Goal: Information Seeking & Learning: Understand process/instructions

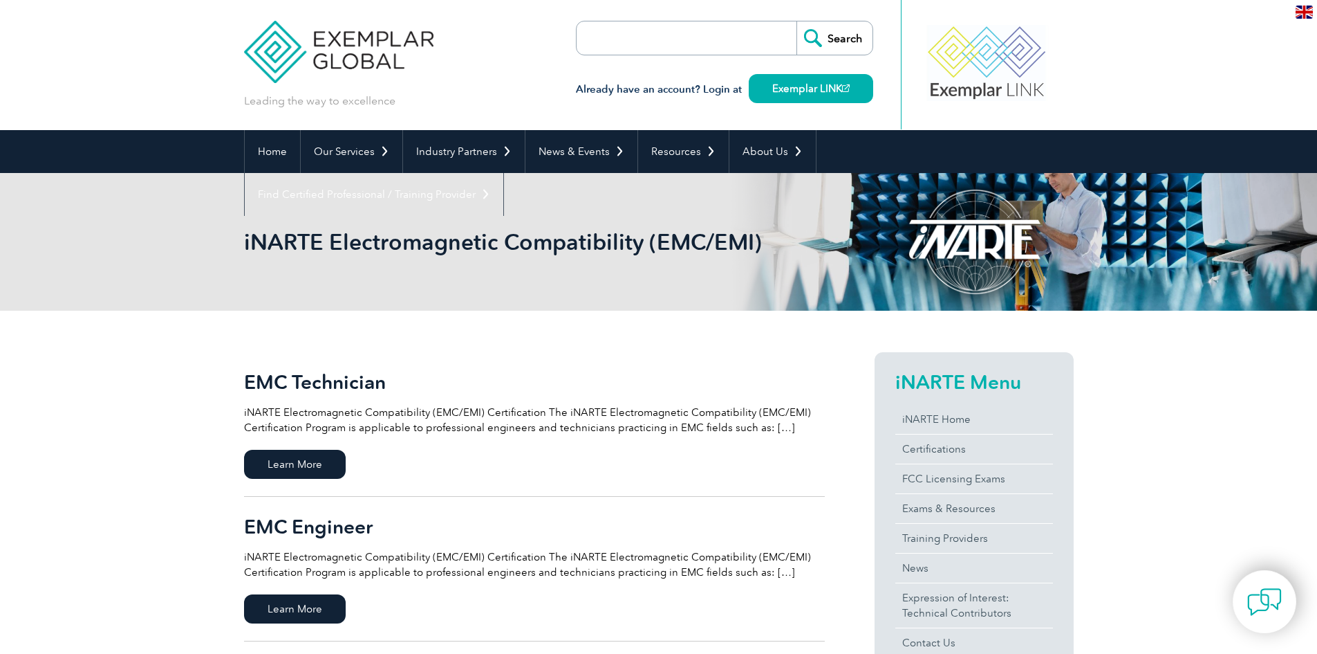
scroll to position [69, 0]
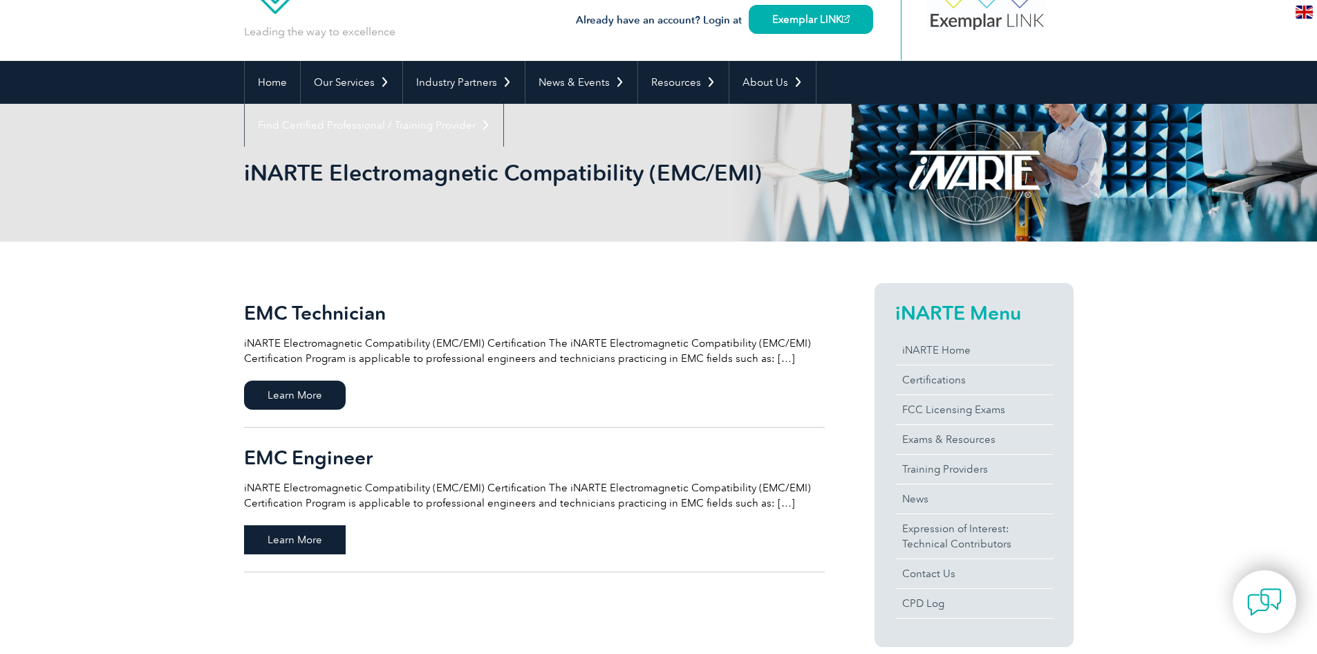
click at [315, 541] on span "Learn More" at bounding box center [295, 539] width 102 height 29
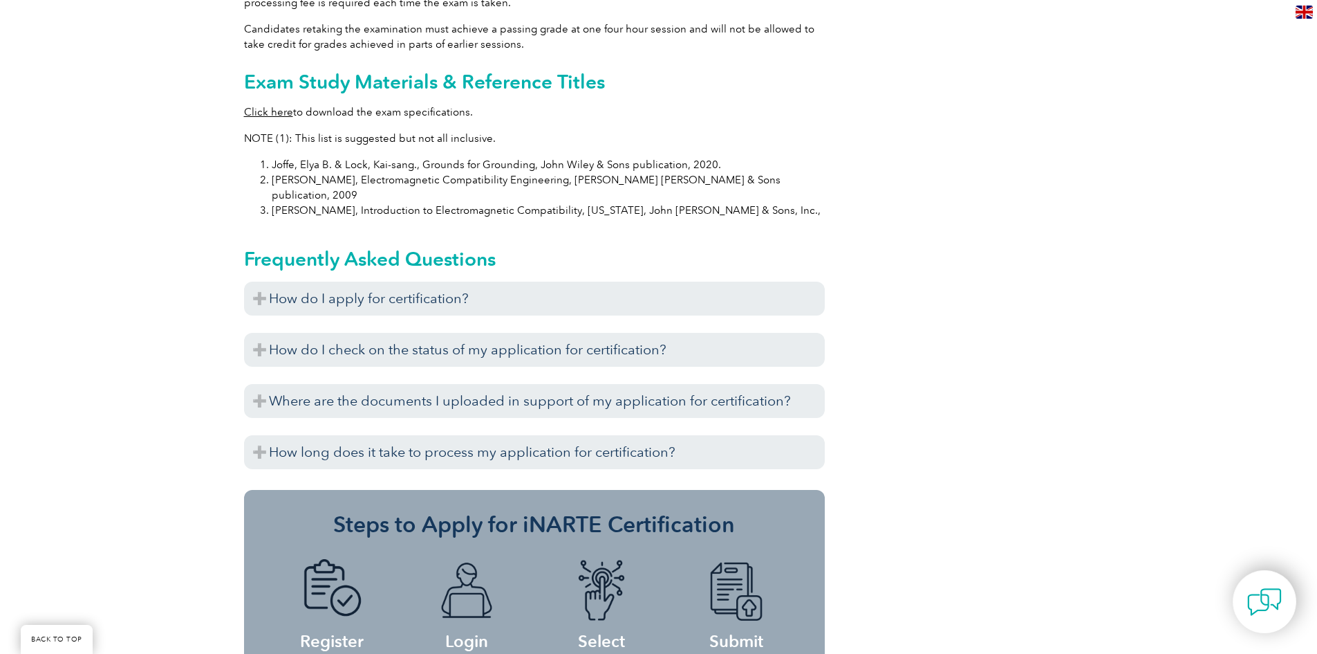
scroll to position [1452, 0]
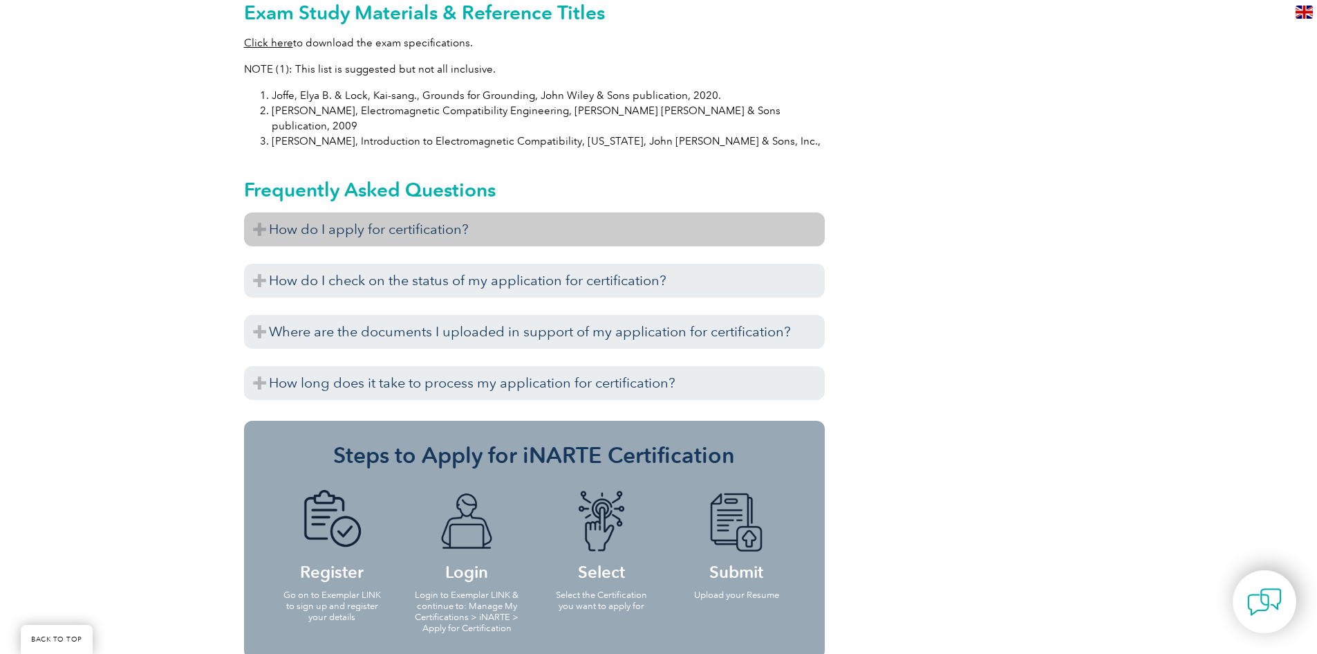
click at [503, 212] on h3 "How do I apply for certification?" at bounding box center [534, 229] width 581 height 34
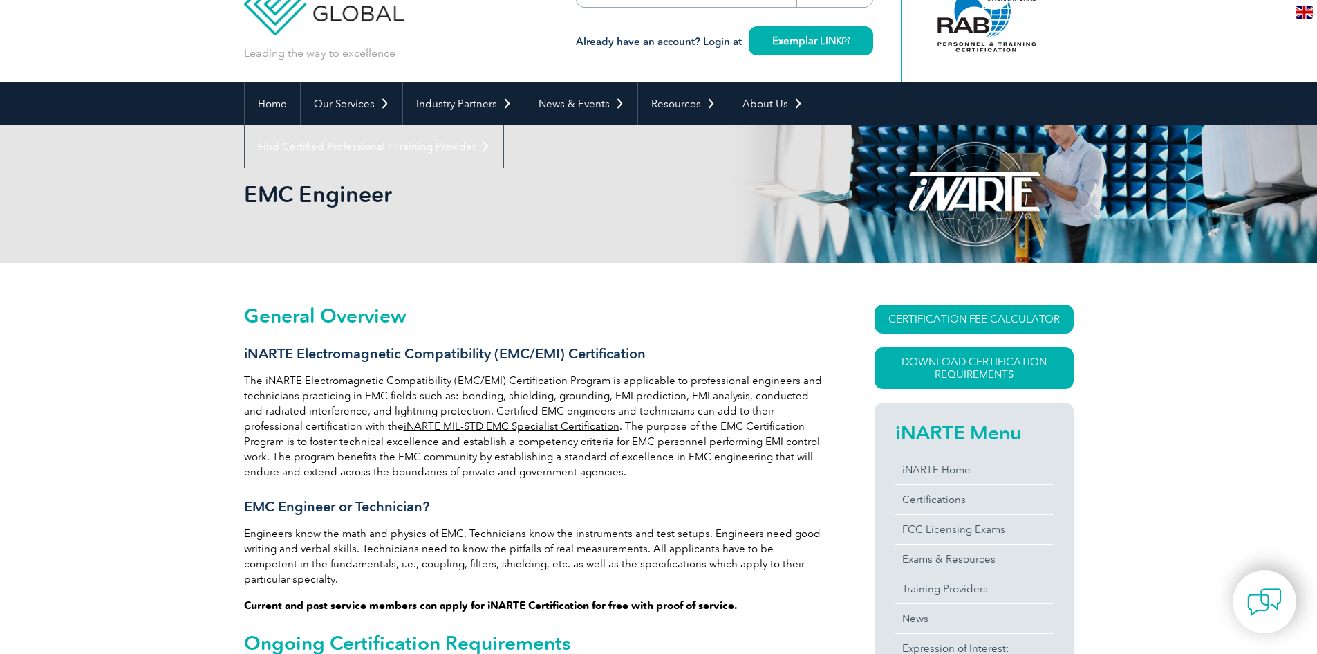
scroll to position [69, 0]
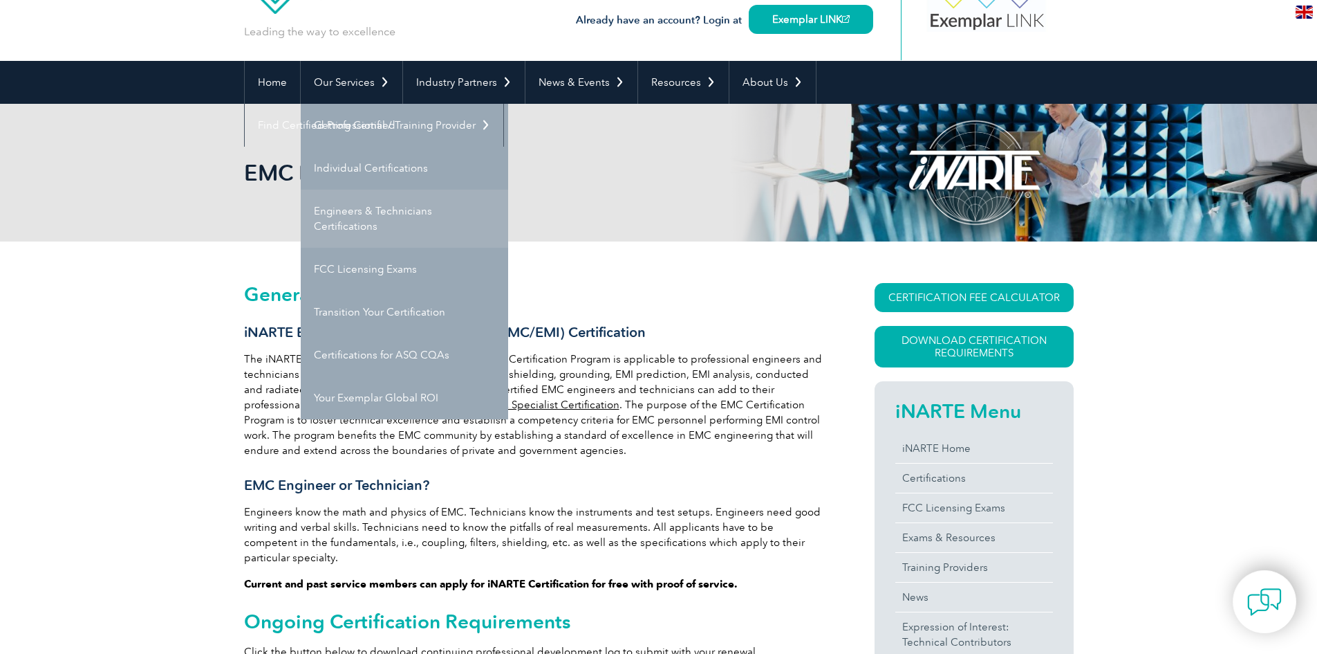
click at [391, 220] on link "Engineers & Technicians Certifications" at bounding box center [404, 218] width 207 height 58
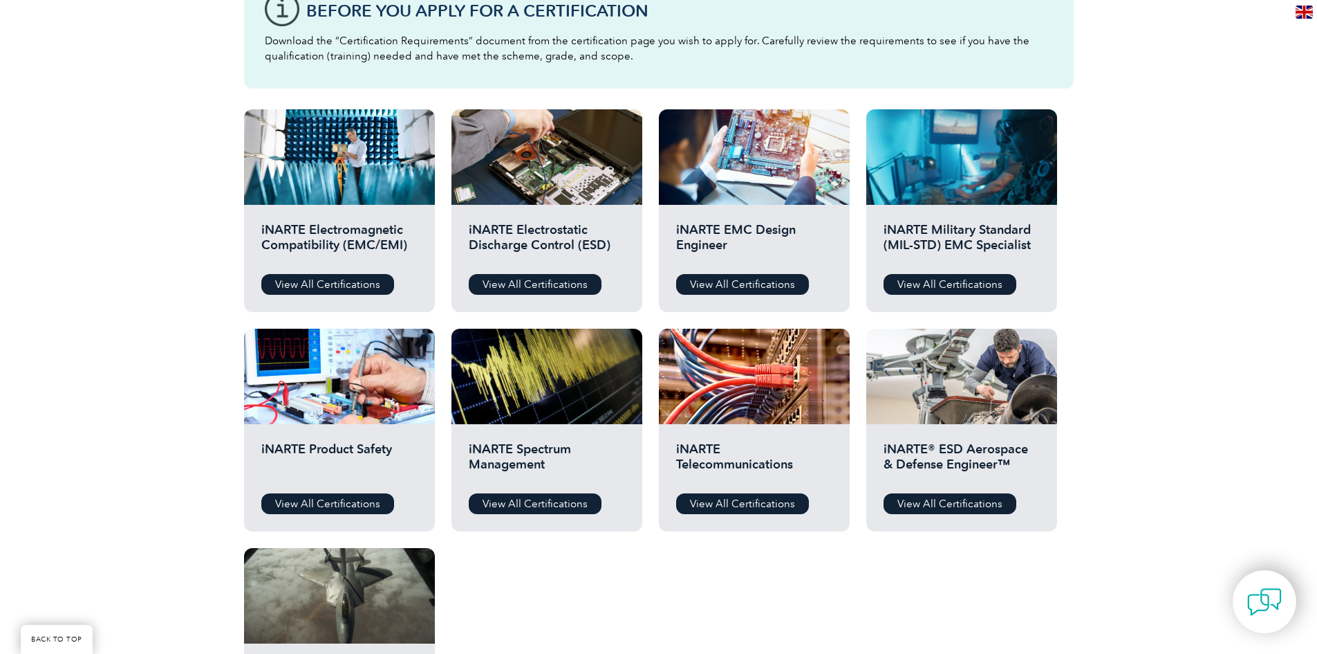
scroll to position [484, 0]
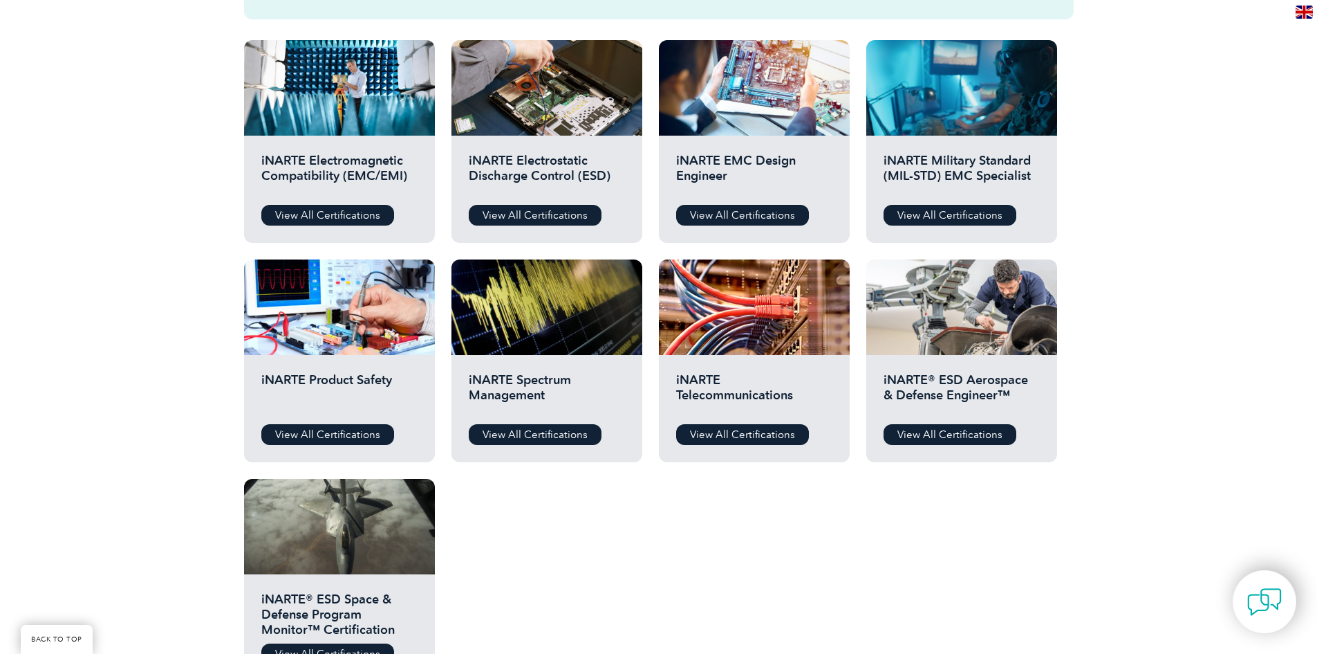
click at [288, 176] on h2 "iNARTE Electromagnetic Compatibility (EMC/EMI)" at bounding box center [339, 173] width 156 height 41
click at [295, 217] on link "View All Certifications" at bounding box center [327, 215] width 133 height 21
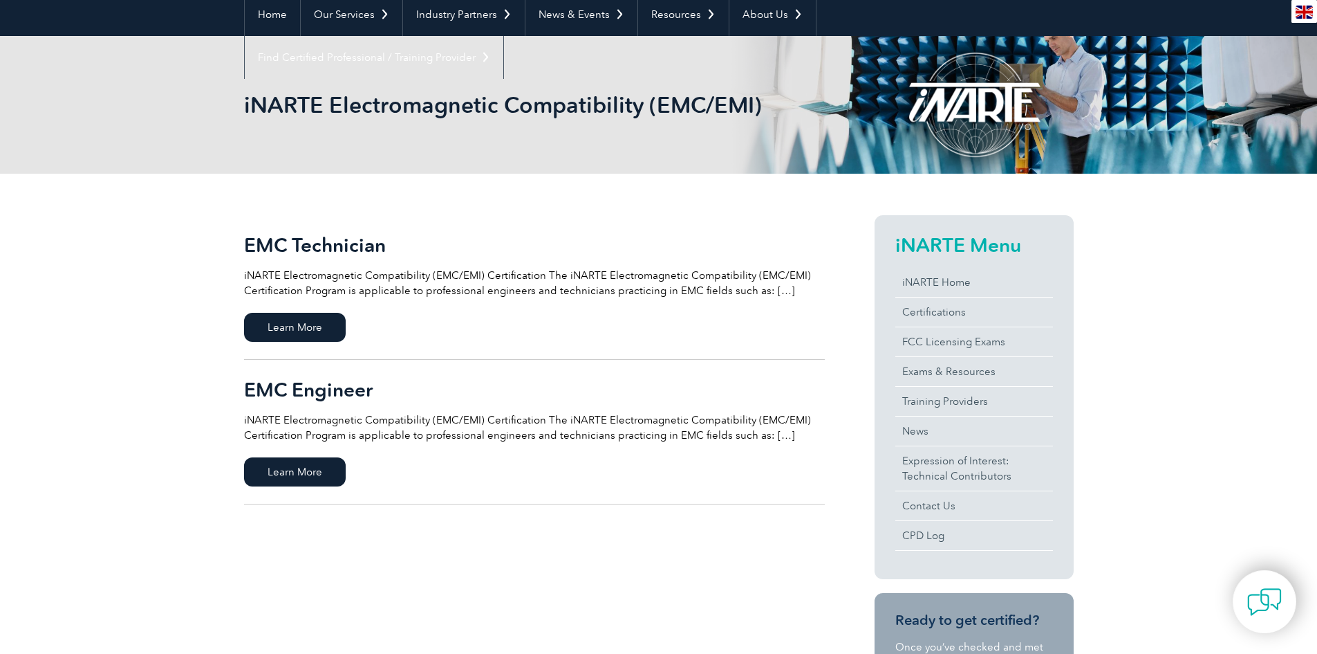
scroll to position [138, 0]
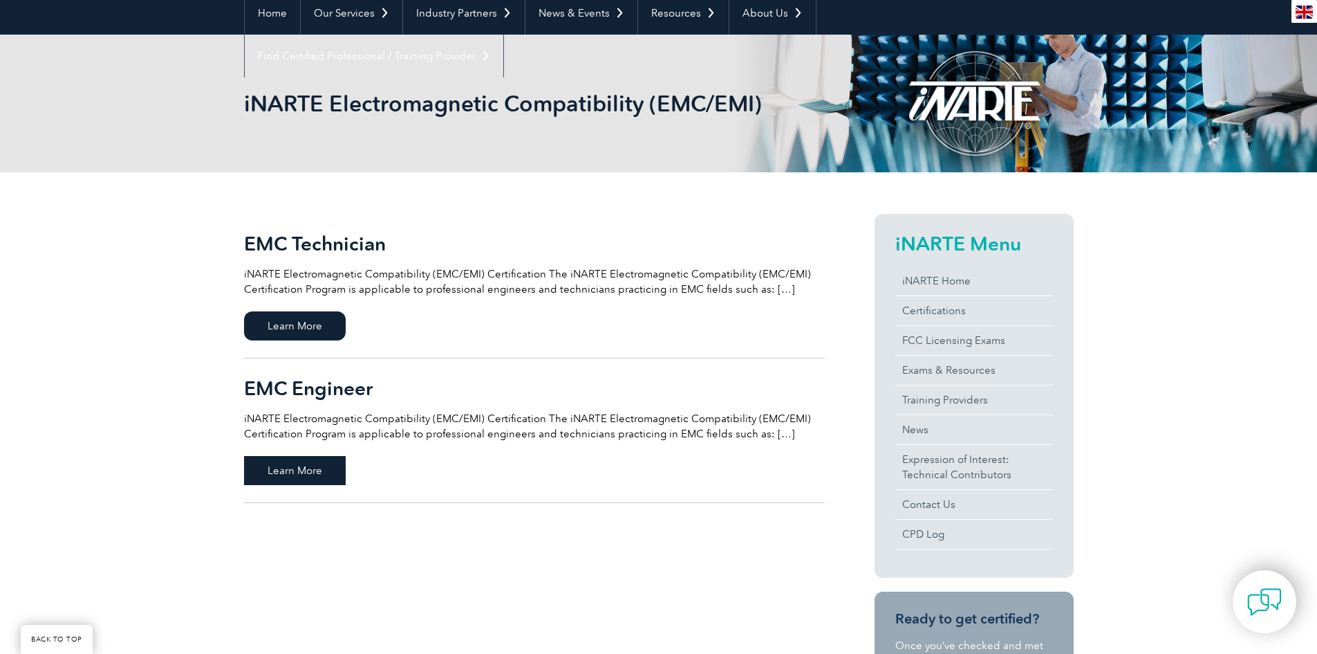
click at [317, 469] on span "Learn More" at bounding box center [295, 470] width 102 height 29
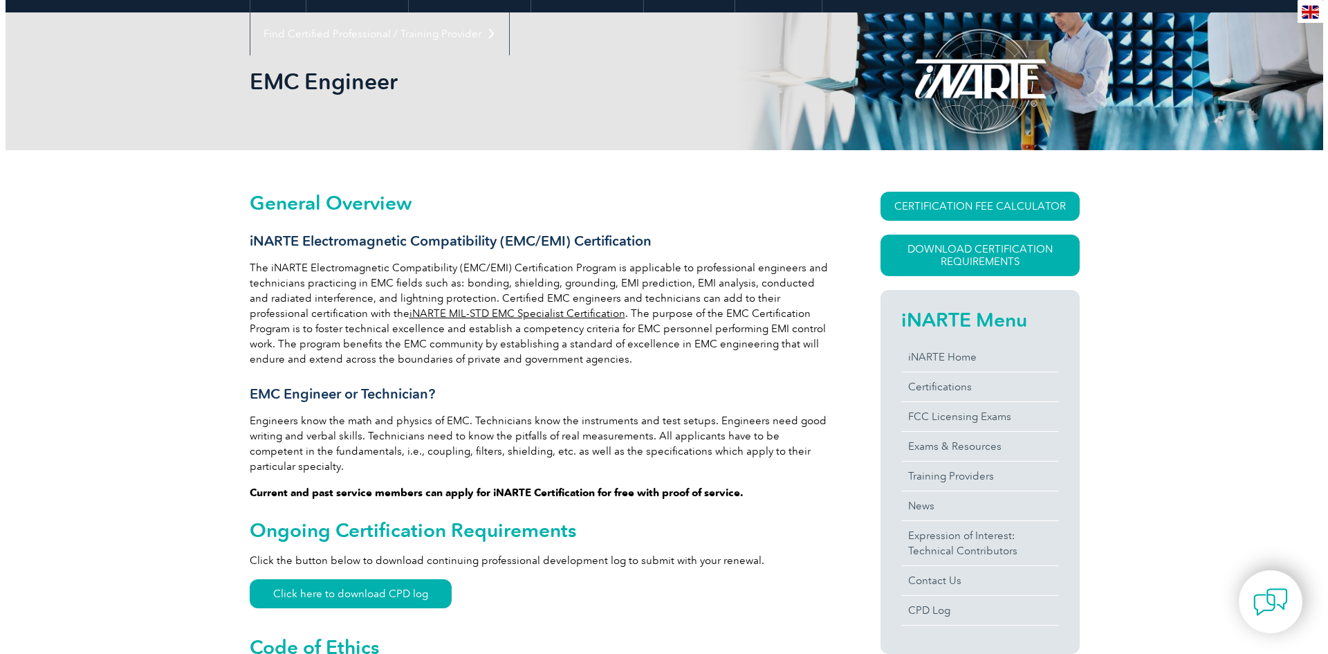
scroll to position [207, 0]
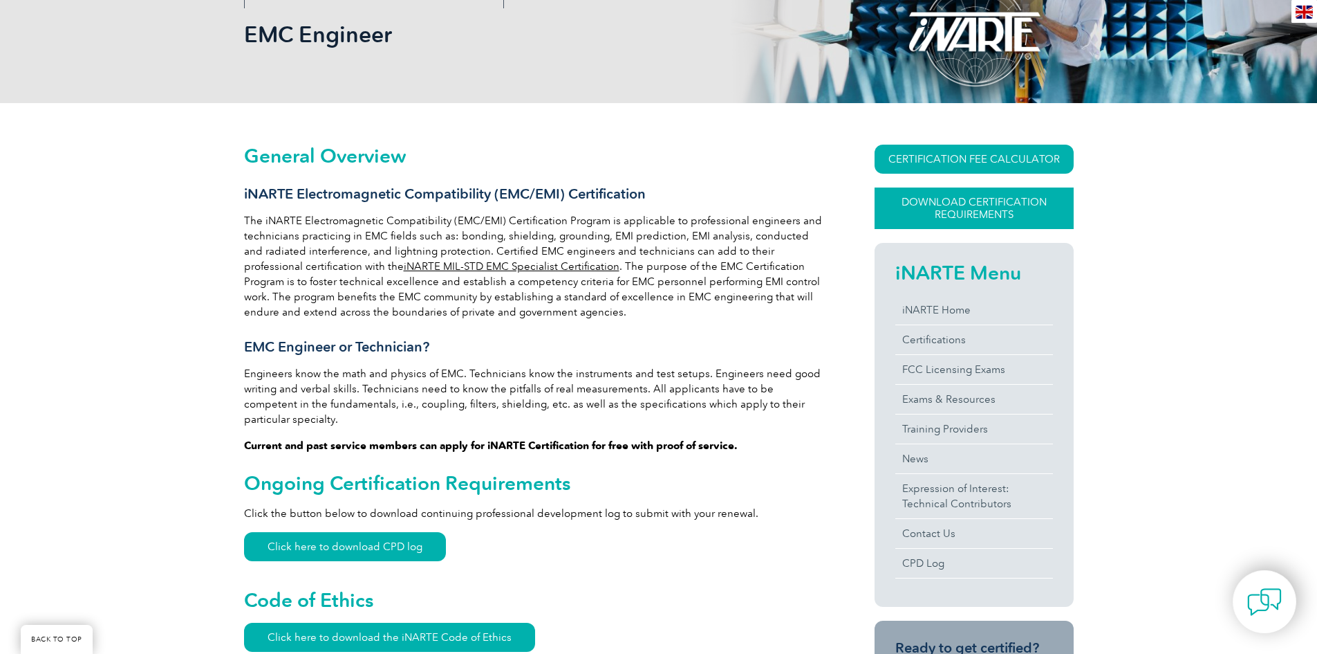
click at [985, 199] on link "Download Certification Requirements" at bounding box center [974, 207] width 199 height 41
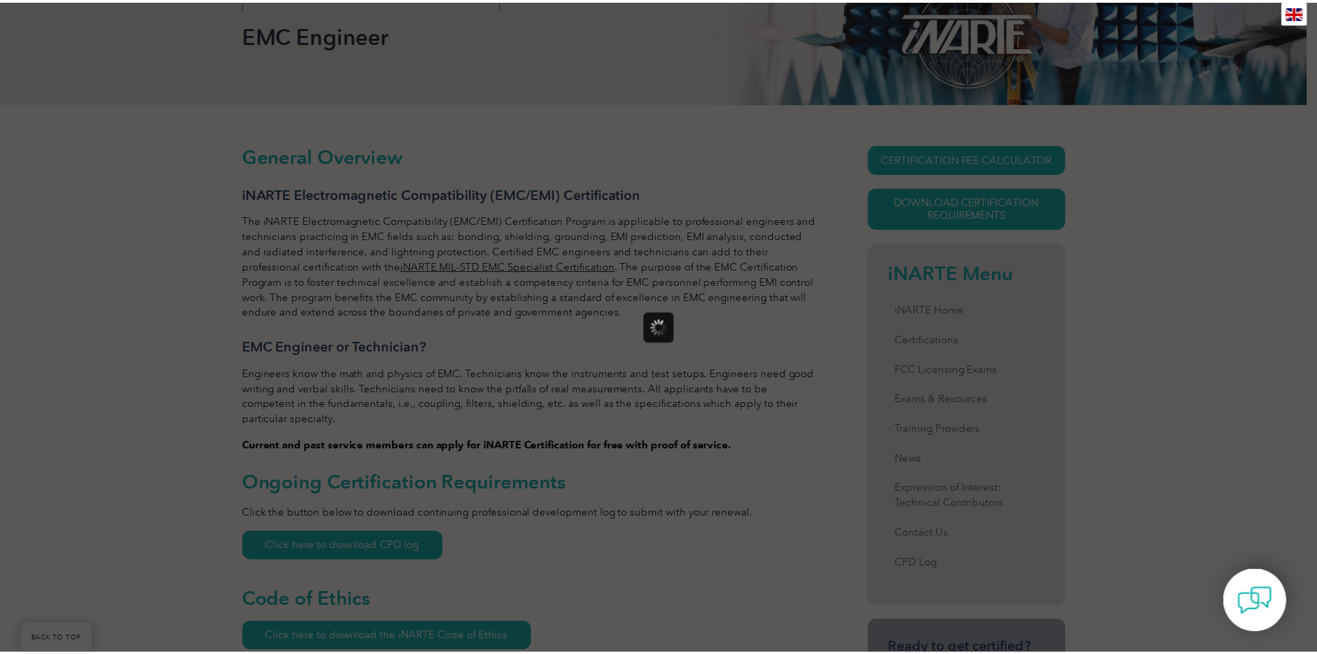
scroll to position [0, 0]
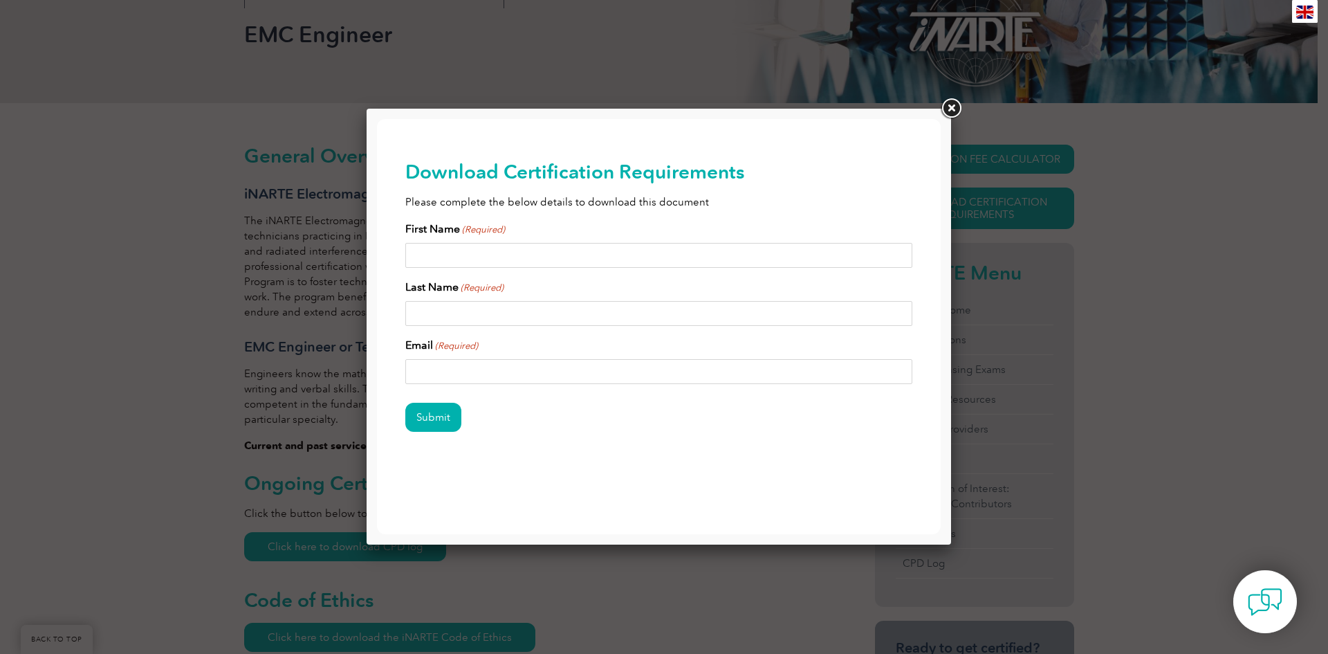
click at [954, 102] on link at bounding box center [950, 108] width 25 height 25
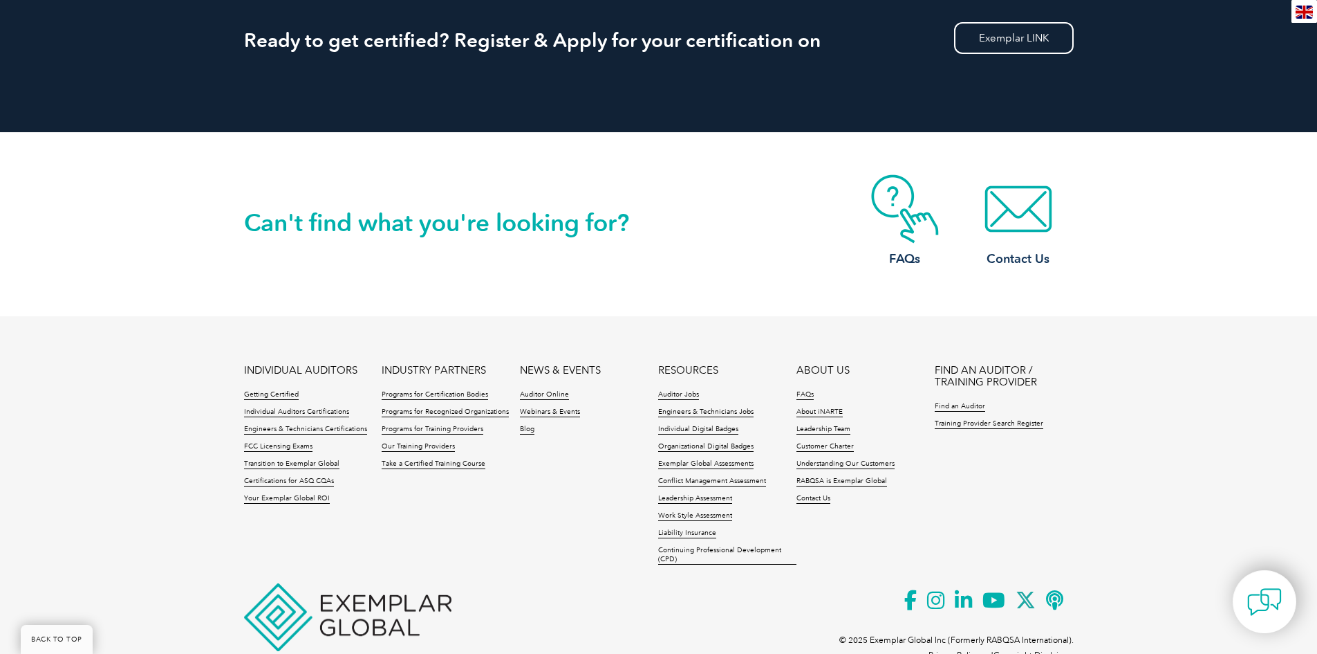
scroll to position [2229, 0]
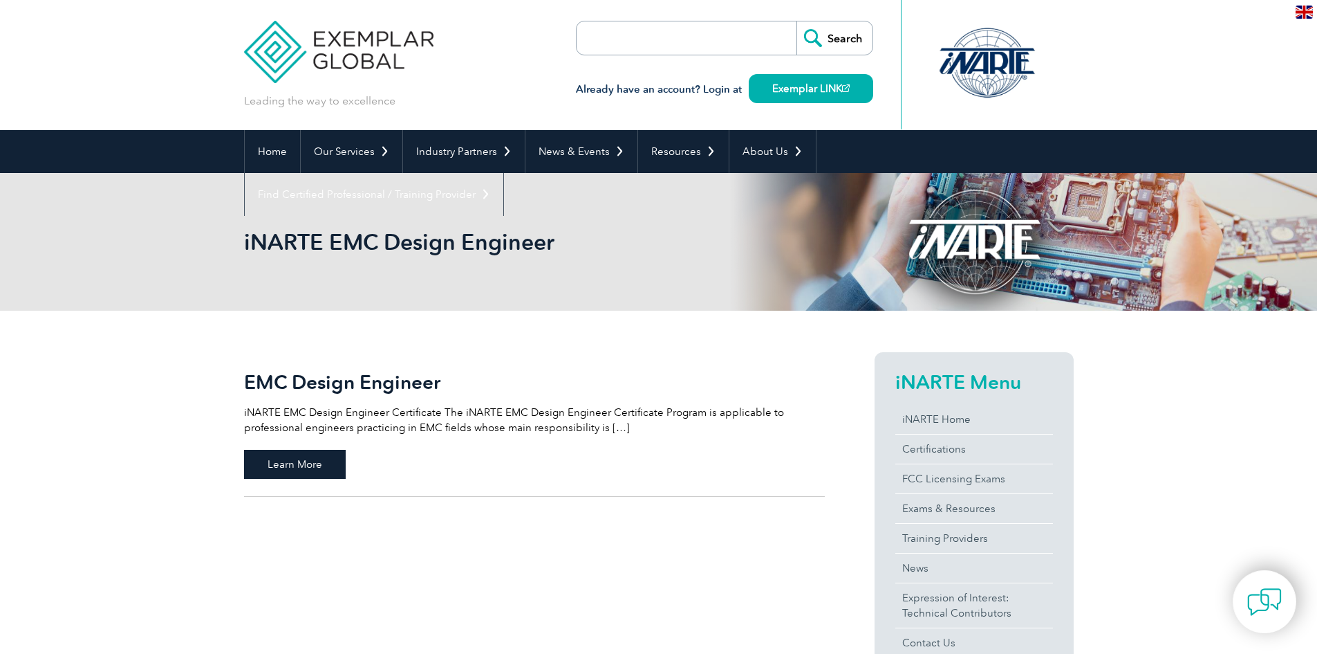
click at [289, 456] on span "Learn More" at bounding box center [295, 464] width 102 height 29
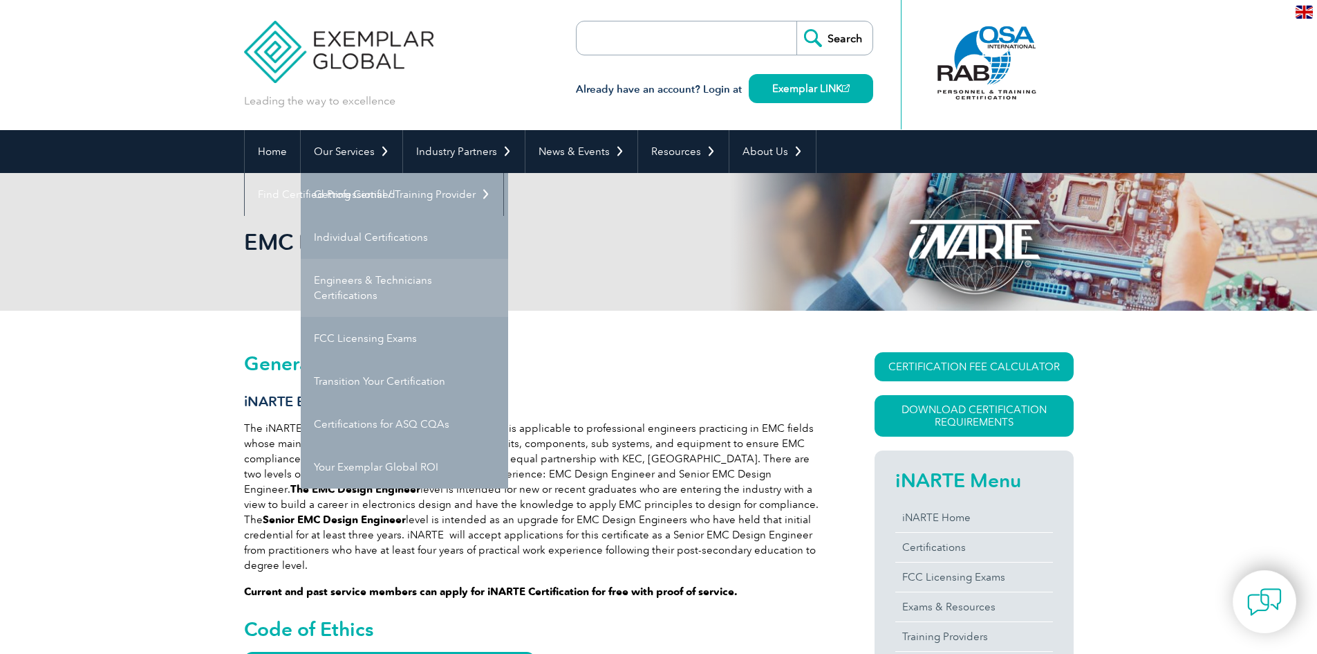
click at [337, 287] on link "Engineers & Technicians Certifications" at bounding box center [404, 288] width 207 height 58
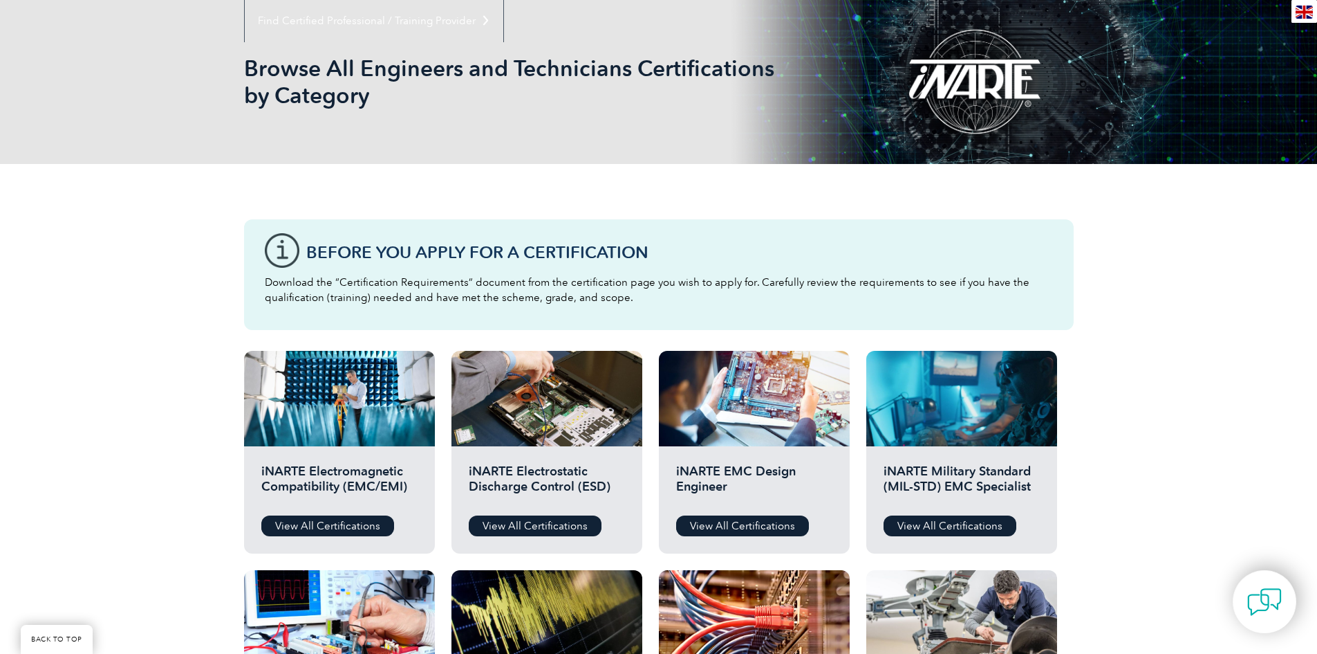
scroll to position [207, 0]
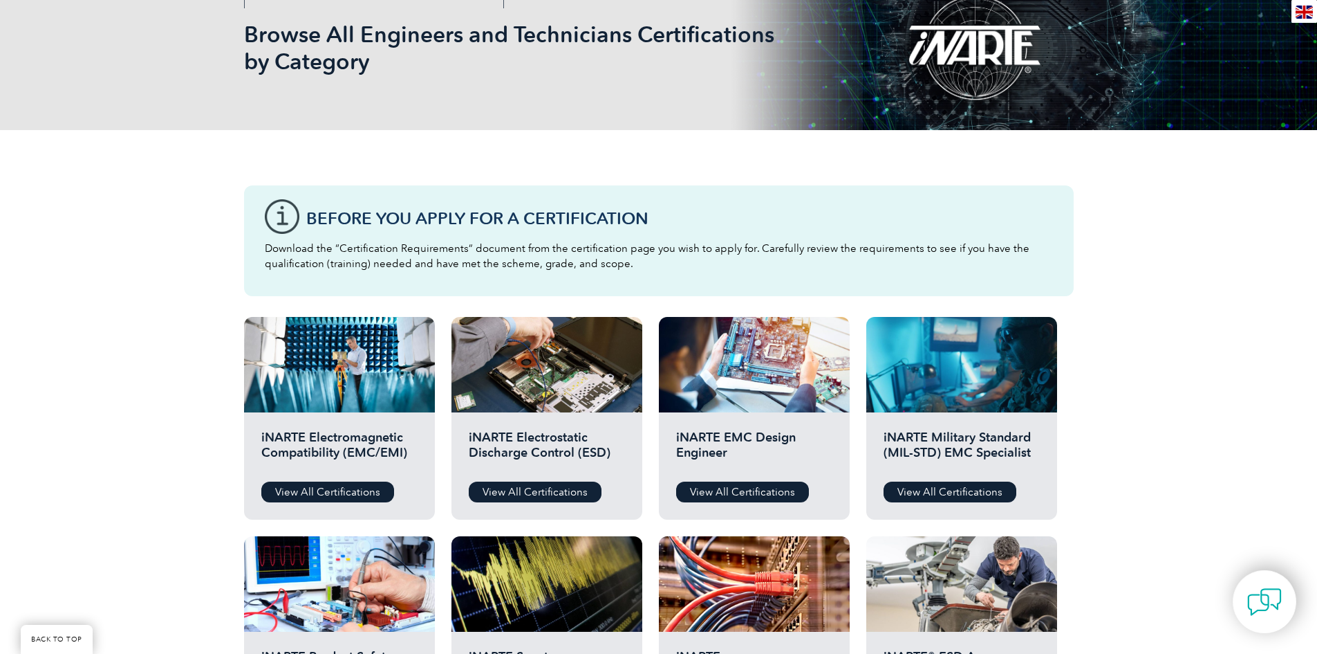
click at [326, 452] on h2 "iNARTE Electromagnetic Compatibility (EMC/EMI)" at bounding box center [339, 449] width 156 height 41
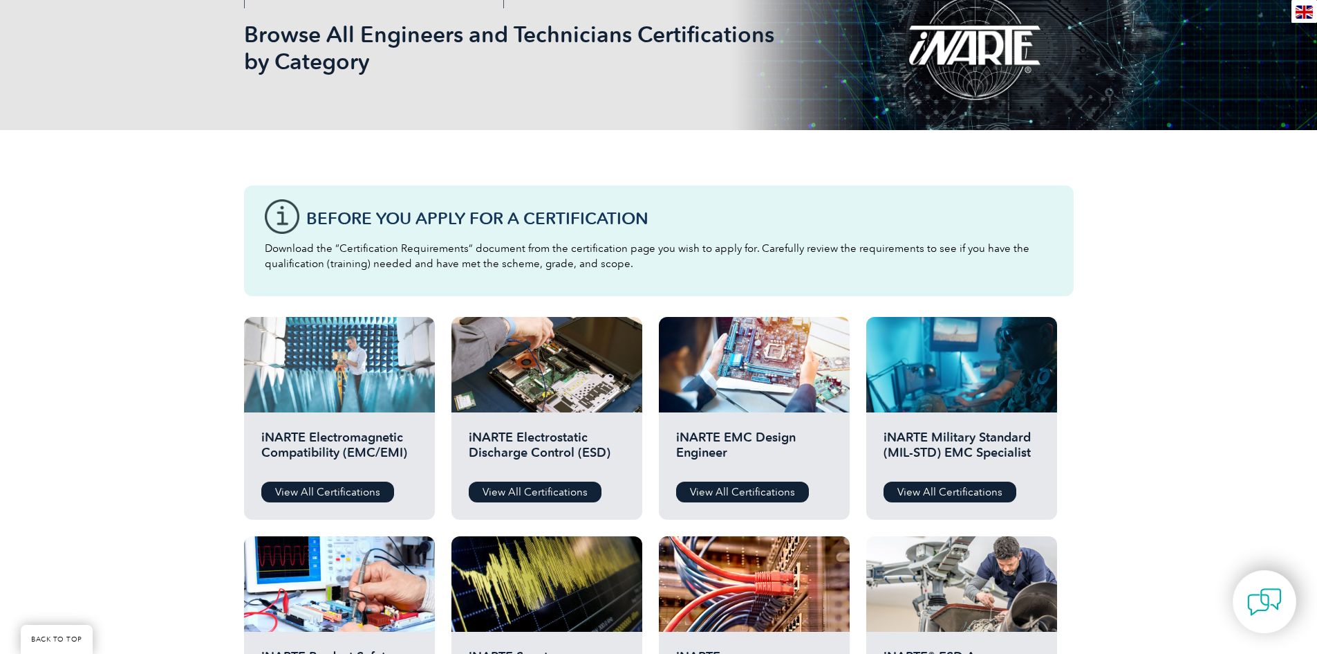
click at [323, 394] on div at bounding box center [339, 364] width 191 height 95
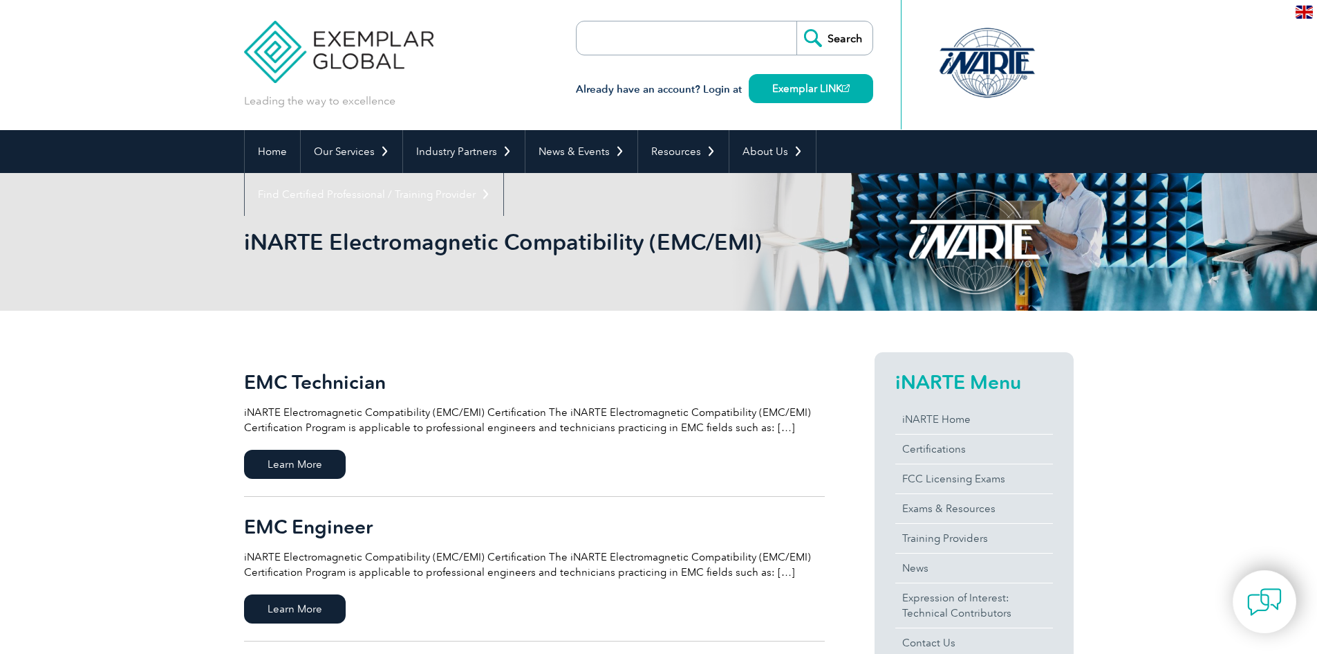
scroll to position [45, 0]
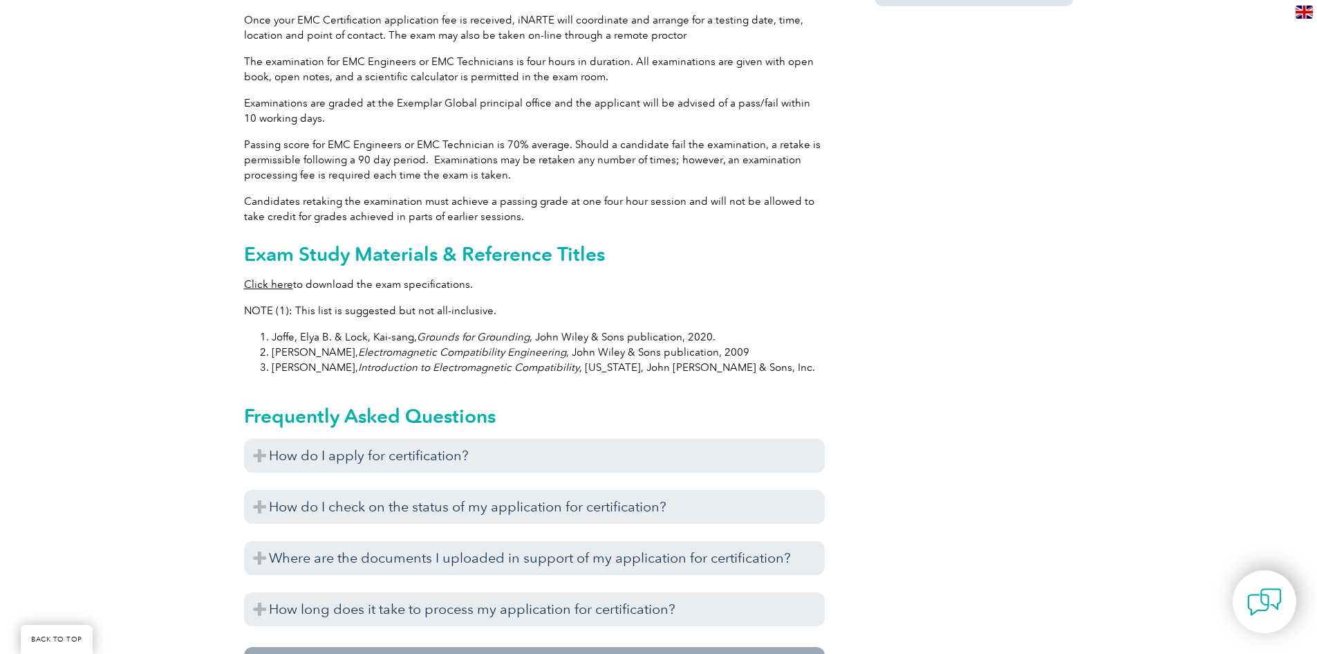
scroll to position [1245, 0]
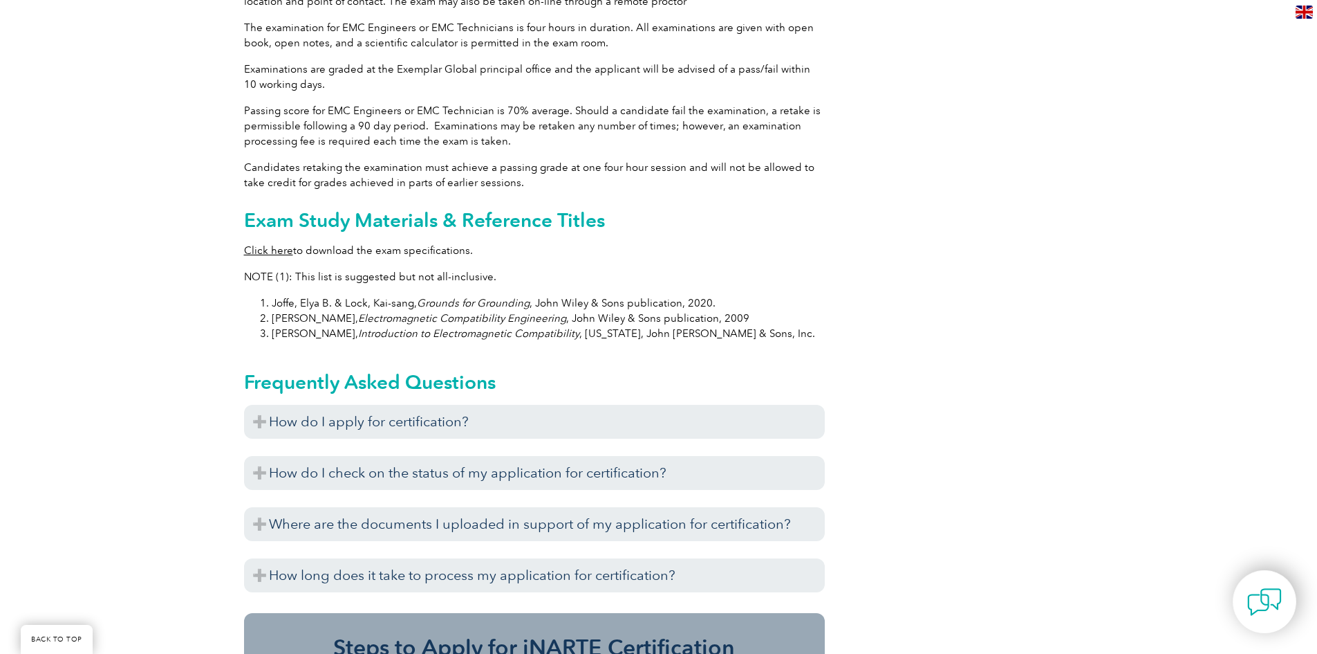
click at [414, 405] on h3 "How do I apply for certification?" at bounding box center [534, 422] width 581 height 34
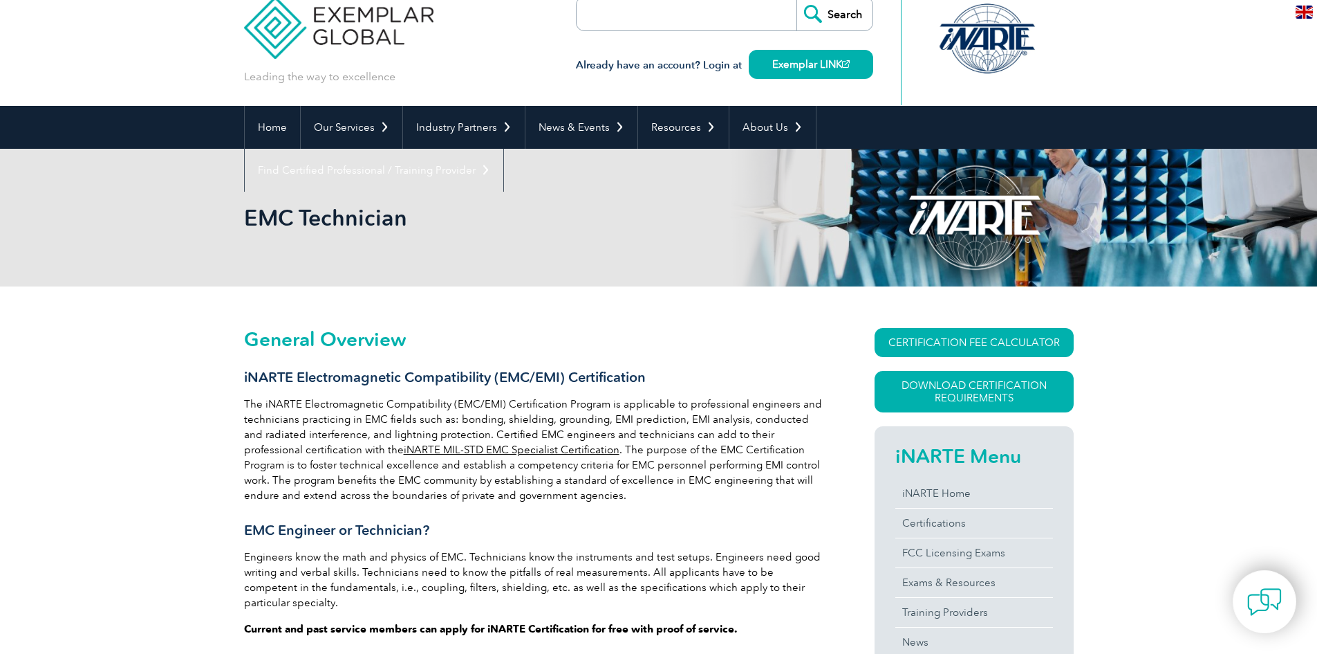
scroll to position [0, 0]
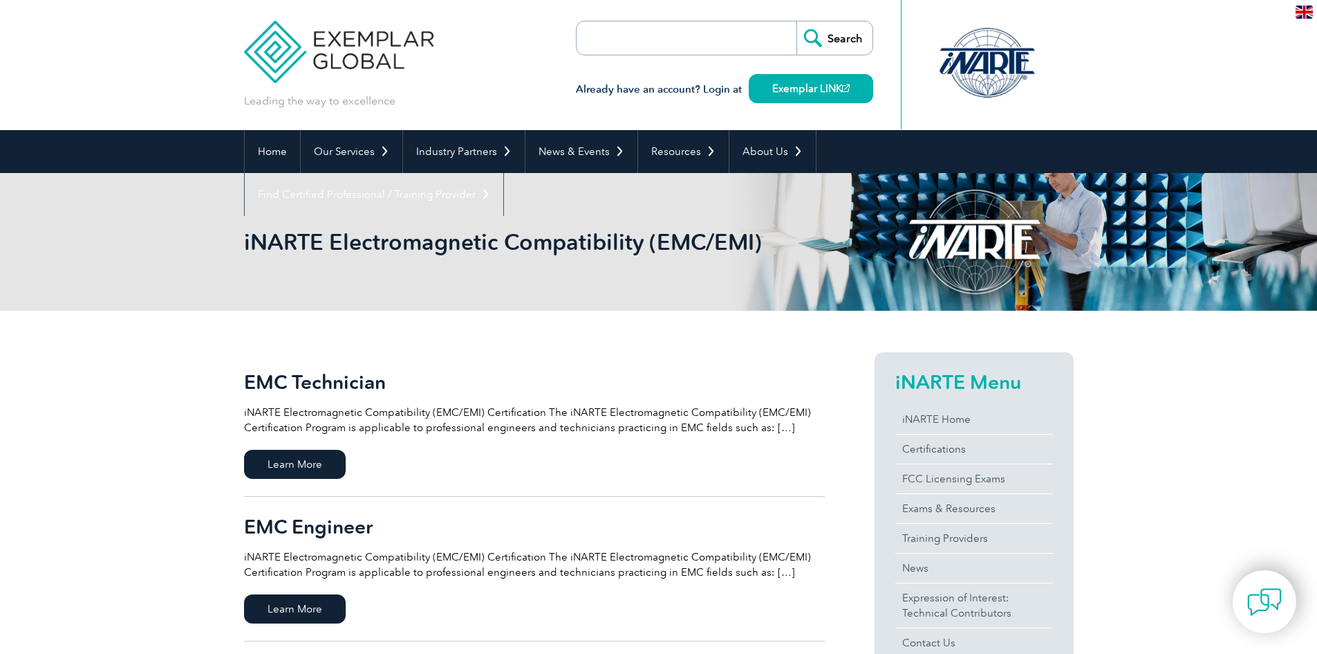
scroll to position [78, 0]
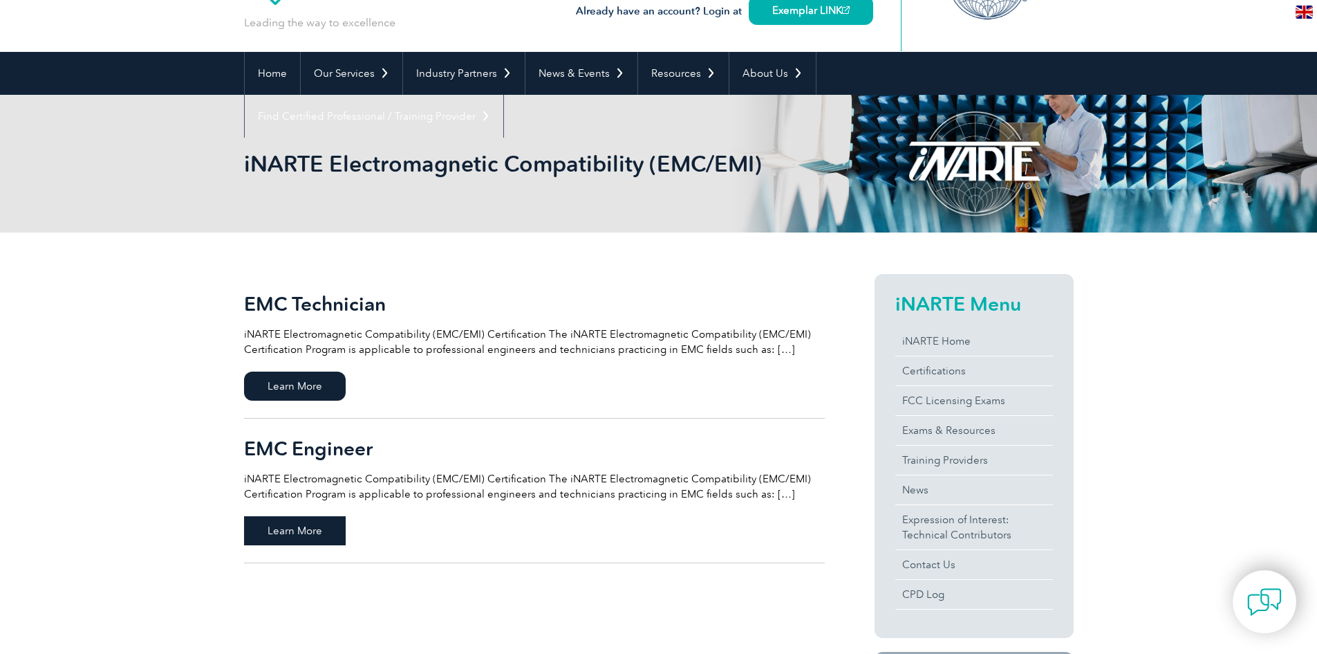
click at [304, 539] on span "Learn More" at bounding box center [295, 530] width 102 height 29
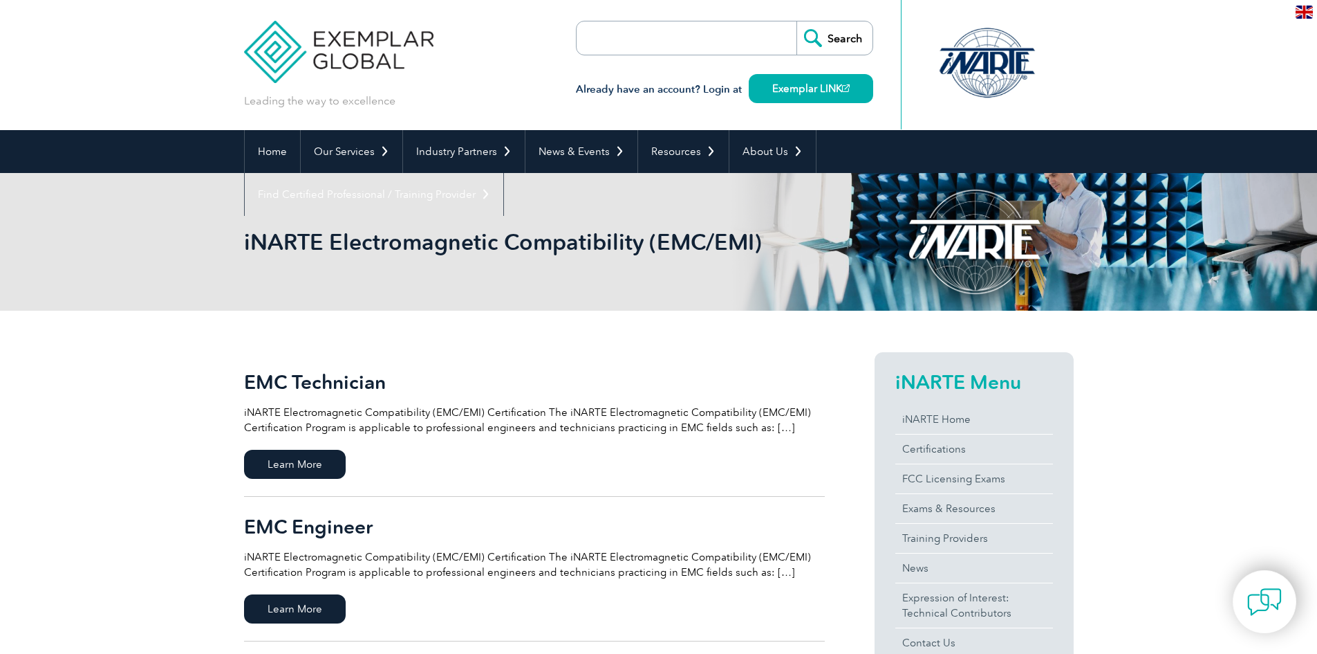
scroll to position [78, 0]
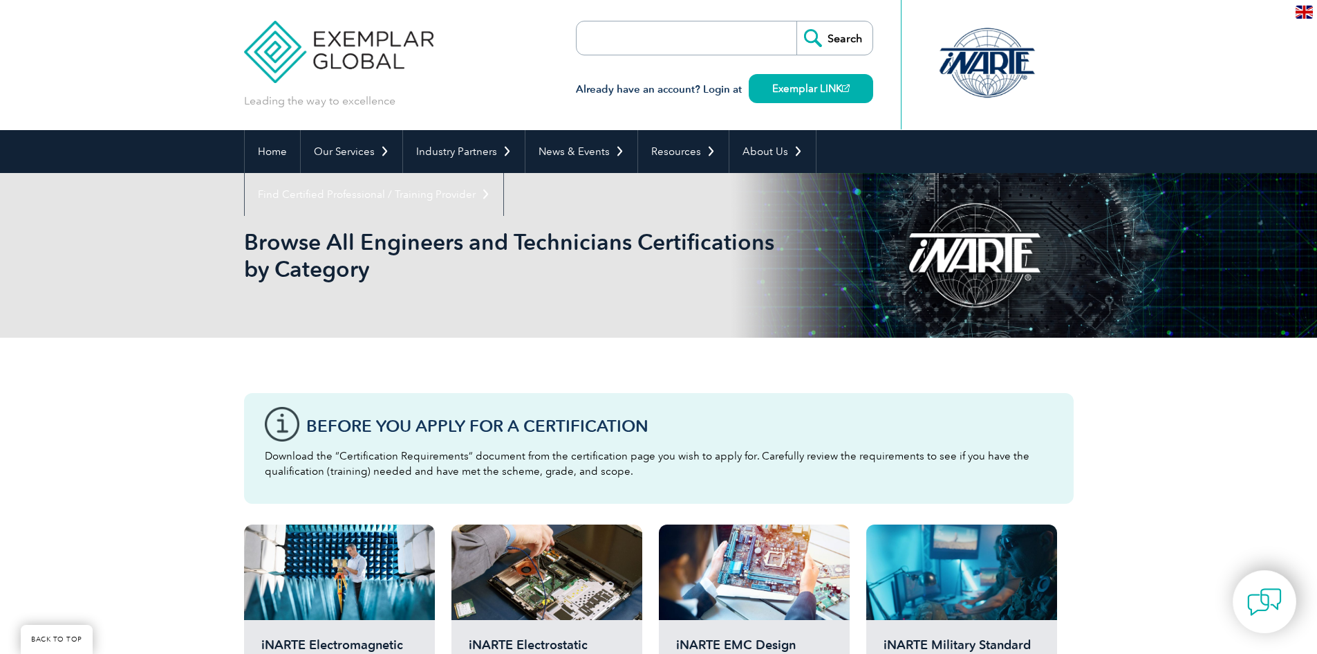
scroll to position [207, 0]
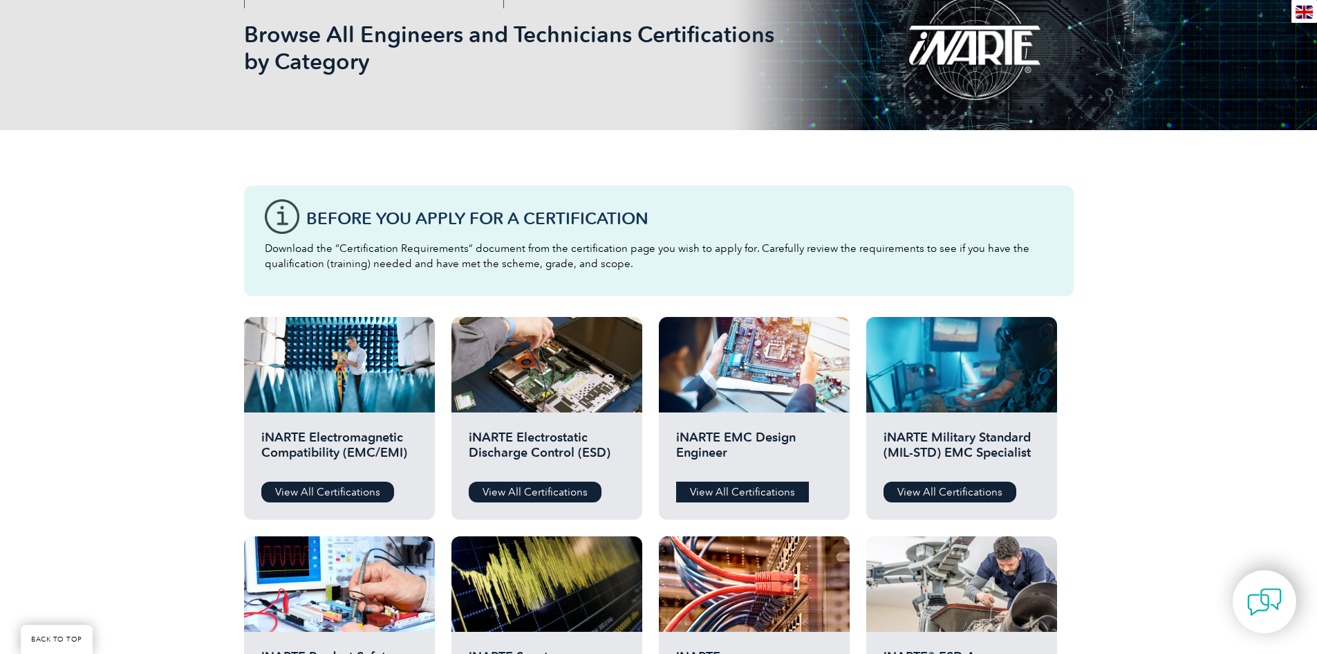
click at [732, 491] on link "View All Certifications" at bounding box center [742, 491] width 133 height 21
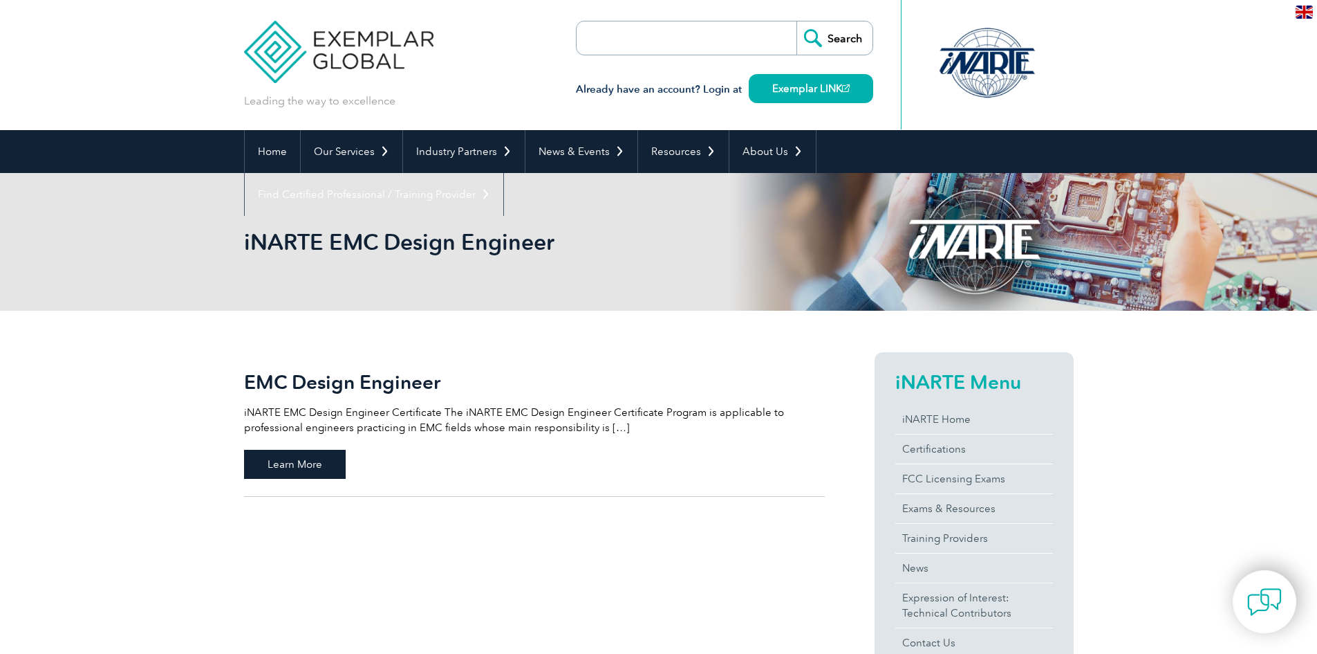
click at [335, 467] on span "Learn More" at bounding box center [295, 464] width 102 height 29
